Goal: Transaction & Acquisition: Purchase product/service

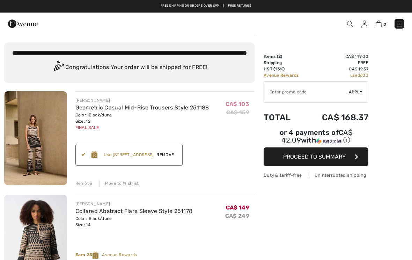
click at [356, 158] on icon "button" at bounding box center [356, 157] width 3 height 6
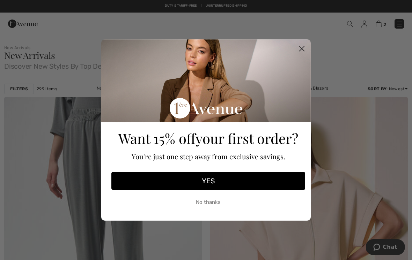
click at [304, 50] on circle "Close dialog" at bounding box center [302, 49] width 12 height 12
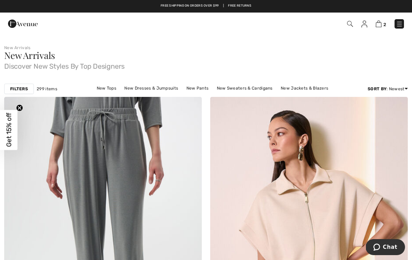
click at [346, 27] on span at bounding box center [349, 24] width 7 height 8
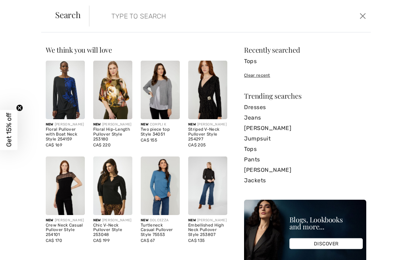
click at [124, 17] on input "search" at bounding box center [200, 16] width 189 height 21
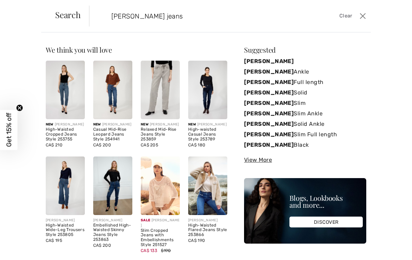
type input "Frank Lyman jeans"
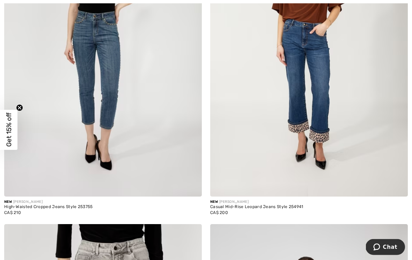
scroll to position [185, 0]
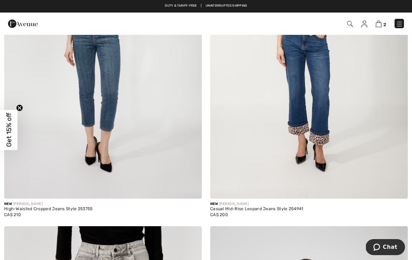
click at [331, 99] on img at bounding box center [309, 51] width 198 height 296
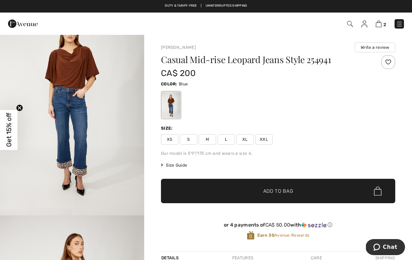
scroll to position [33, 0]
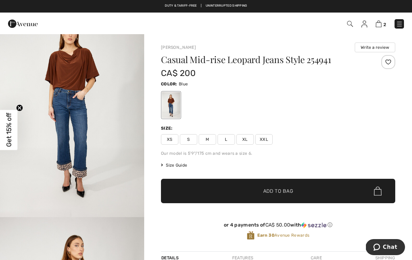
click at [84, 128] on img "1 / 4" at bounding box center [72, 109] width 144 height 216
click at [246, 139] on span "XL" at bounding box center [244, 139] width 17 height 10
click at [177, 168] on span "Size Guide" at bounding box center [174, 165] width 26 height 6
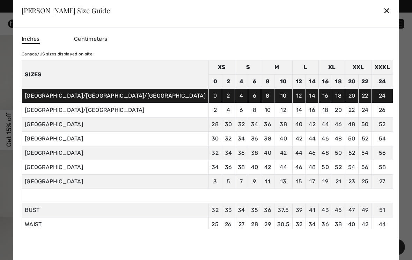
click at [383, 12] on div "✕" at bounding box center [386, 10] width 7 height 15
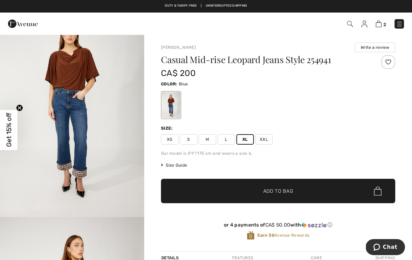
click at [341, 197] on span "✔ Added to Bag Add to Bag" at bounding box center [278, 191] width 234 height 24
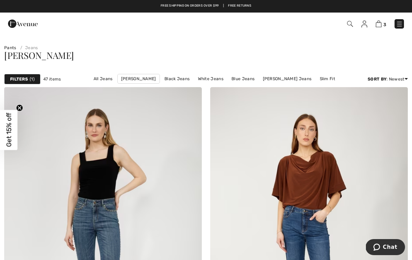
click at [27, 78] on strong "Filters" at bounding box center [19, 79] width 18 height 6
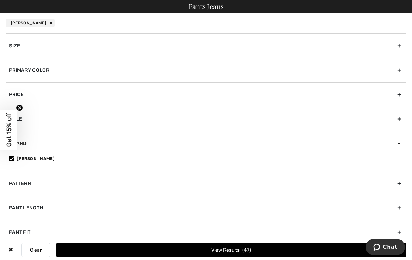
click at [401, 147] on div "Brand" at bounding box center [206, 143] width 401 height 24
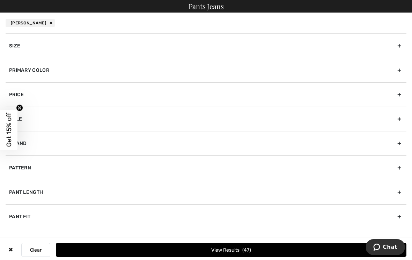
click at [402, 143] on div "Brand" at bounding box center [206, 143] width 401 height 24
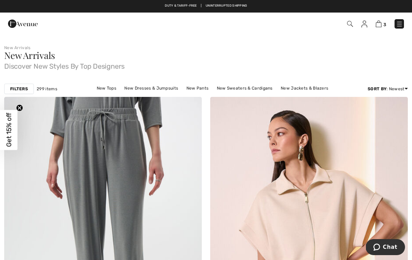
click at [19, 89] on strong "Filters" at bounding box center [19, 89] width 18 height 6
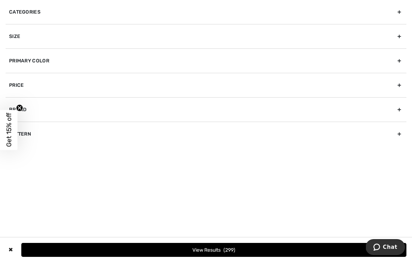
click at [398, 111] on div "Brand" at bounding box center [206, 109] width 401 height 24
click at [16, 124] on span "Get 15% off" at bounding box center [8, 130] width 17 height 40
click at [22, 105] on icon "Close teaser" at bounding box center [19, 108] width 7 height 7
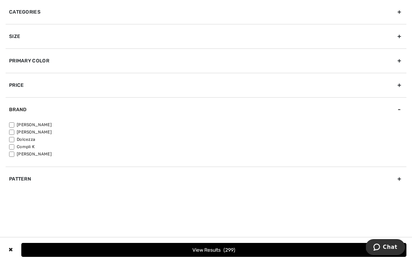
click at [19, 123] on label "[PERSON_NAME]" at bounding box center [207, 125] width 397 height 6
click at [14, 123] on input"] "[PERSON_NAME]" at bounding box center [11, 125] width 5 height 5
checkbox input"] "true"
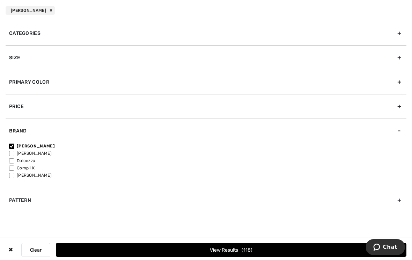
click at [159, 251] on button "View Results 118" at bounding box center [231, 250] width 350 height 14
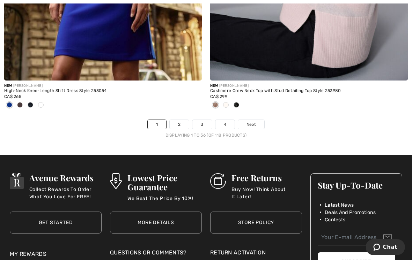
scroll to position [6081, 0]
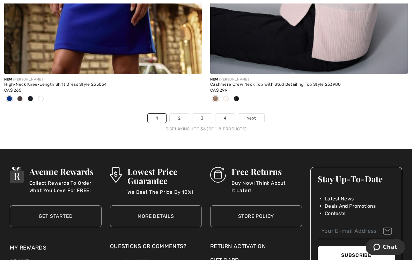
click at [182, 117] on link "2" at bounding box center [179, 118] width 19 height 9
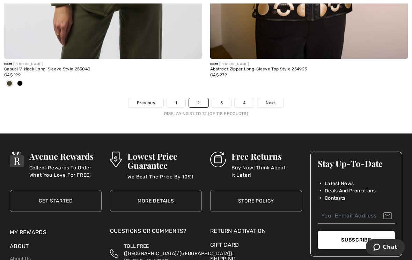
scroll to position [6085, 0]
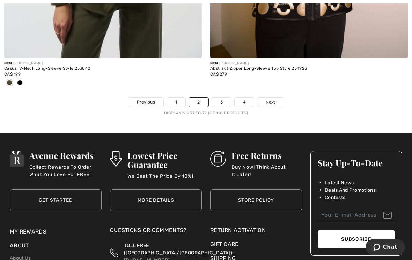
click at [222, 98] on link "3" at bounding box center [221, 102] width 19 height 9
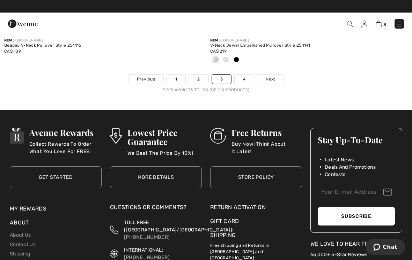
scroll to position [6062, 0]
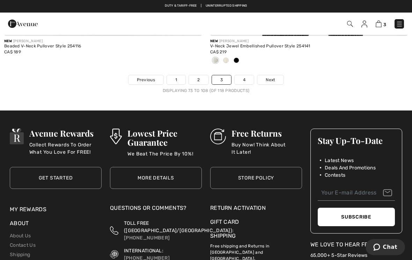
click at [243, 76] on link "4" at bounding box center [244, 79] width 19 height 9
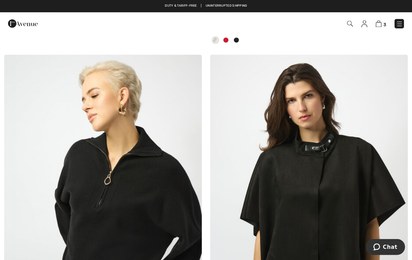
scroll to position [1351, 0]
